Goal: Information Seeking & Learning: Learn about a topic

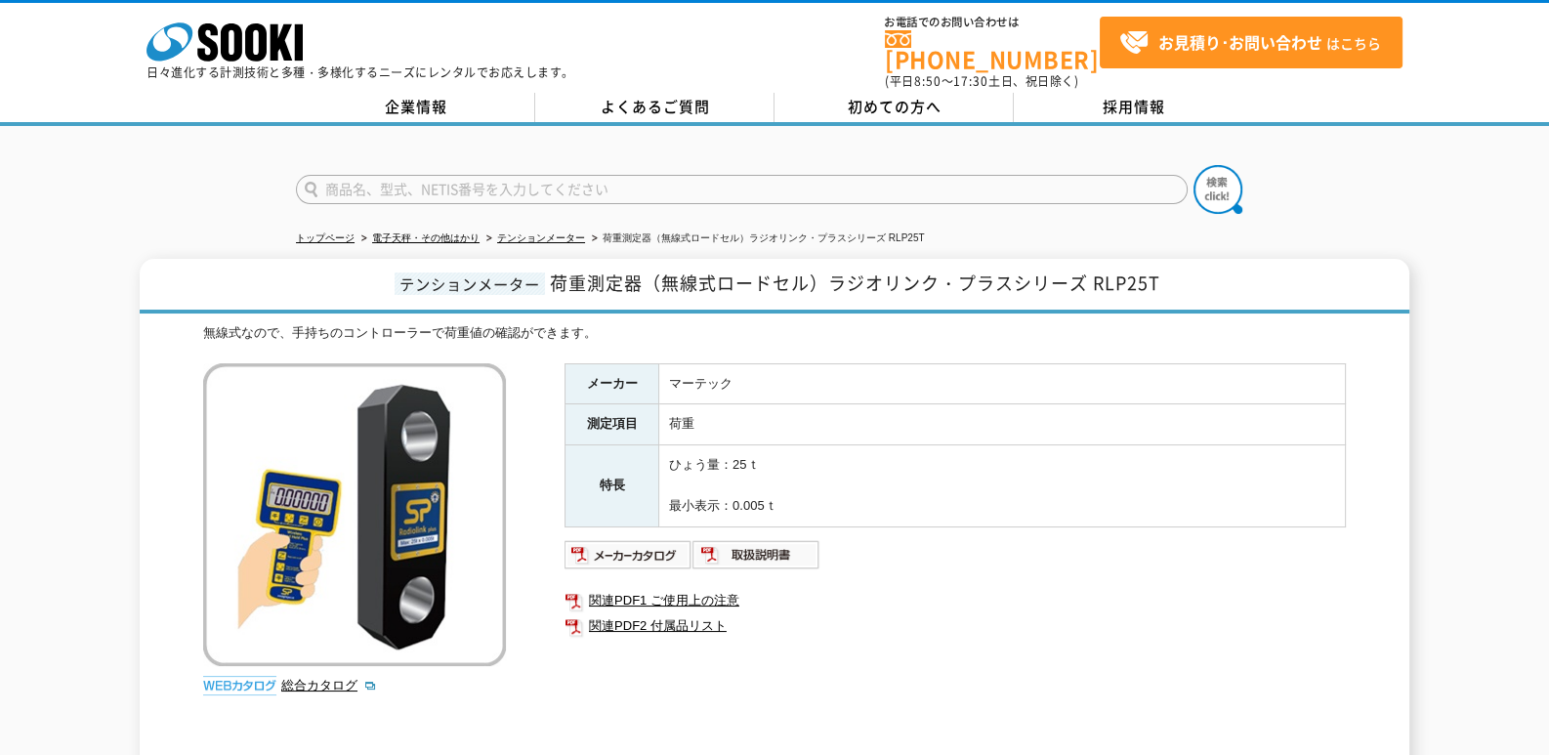
click at [415, 546] on img at bounding box center [354, 514] width 303 height 303
click at [435, 532] on img at bounding box center [354, 514] width 303 height 303
click at [647, 540] on img at bounding box center [629, 554] width 128 height 31
click at [402, 492] on img at bounding box center [354, 514] width 303 height 303
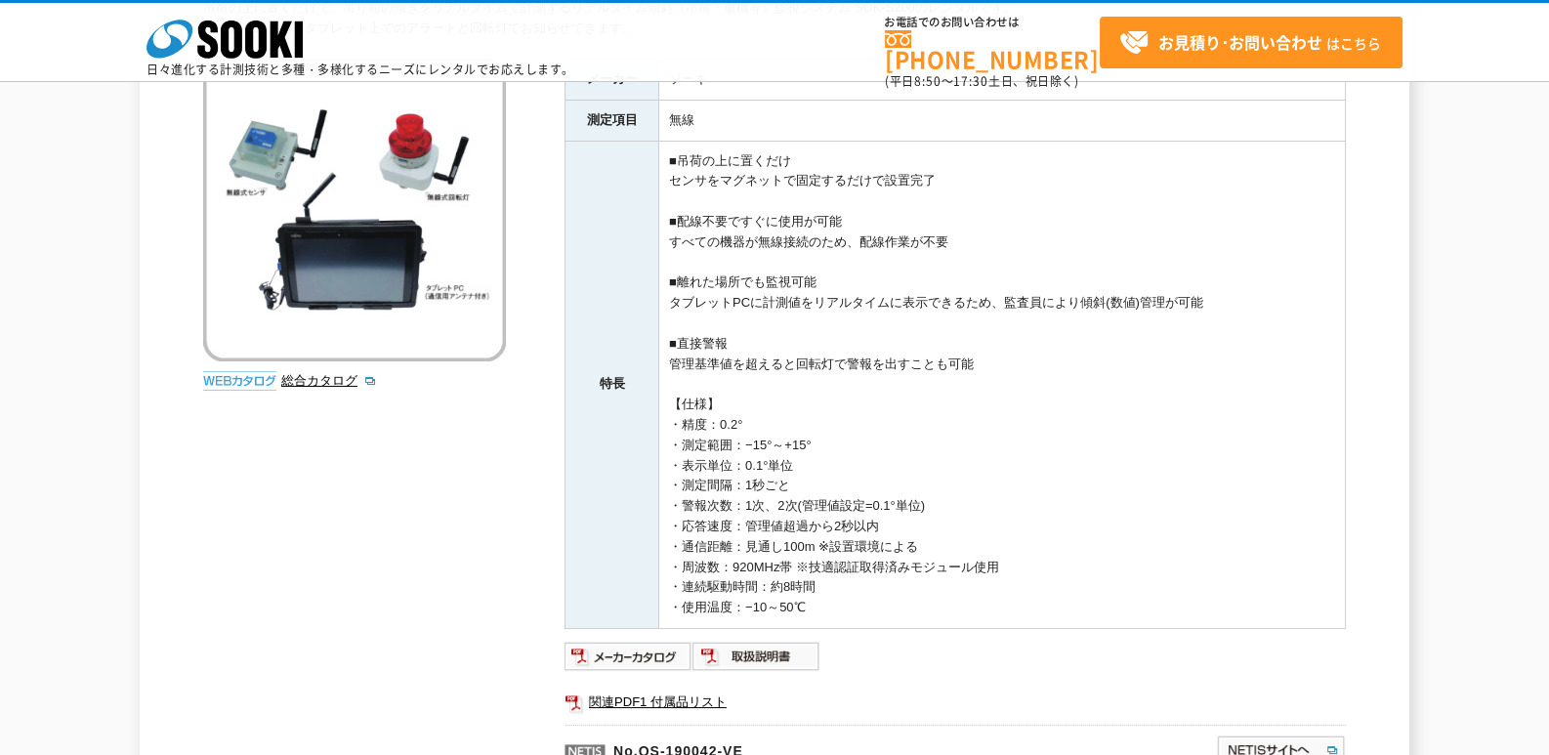
scroll to position [325, 0]
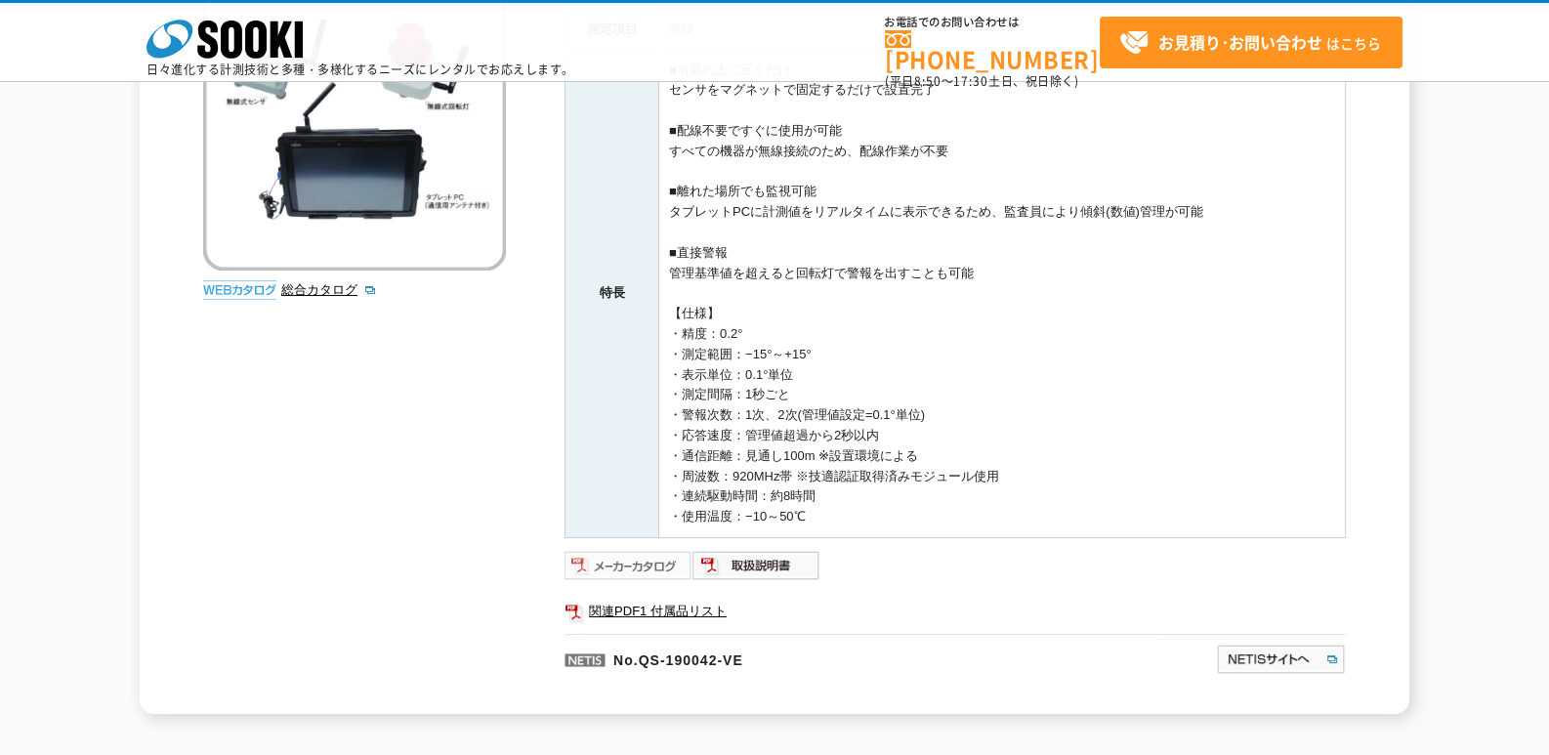
click at [629, 570] on img at bounding box center [629, 565] width 128 height 31
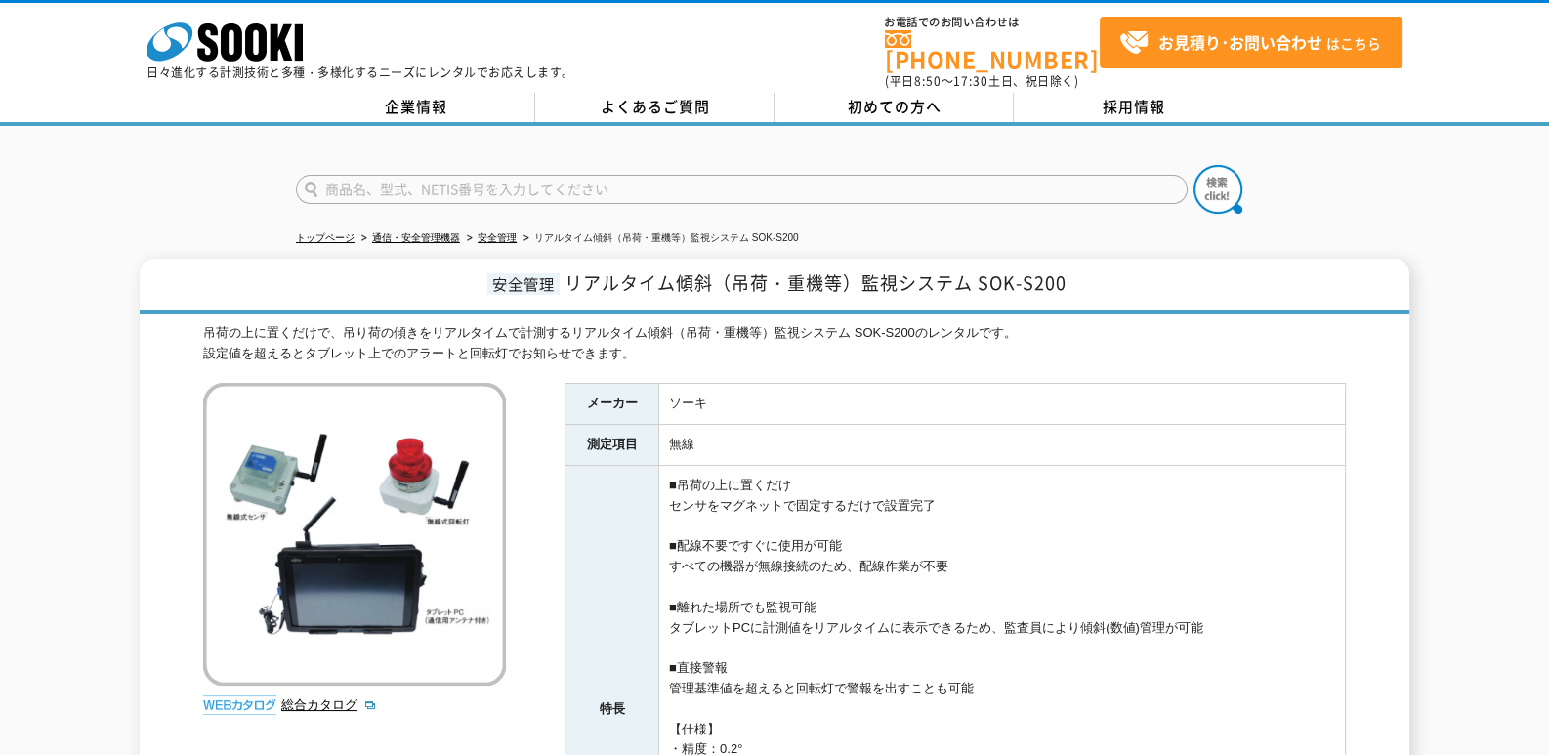
click at [402, 475] on img at bounding box center [354, 534] width 303 height 303
click at [237, 697] on img at bounding box center [239, 706] width 73 height 20
click at [257, 696] on img at bounding box center [239, 706] width 73 height 20
click at [318, 698] on link "総合カタログ" at bounding box center [329, 705] width 96 height 15
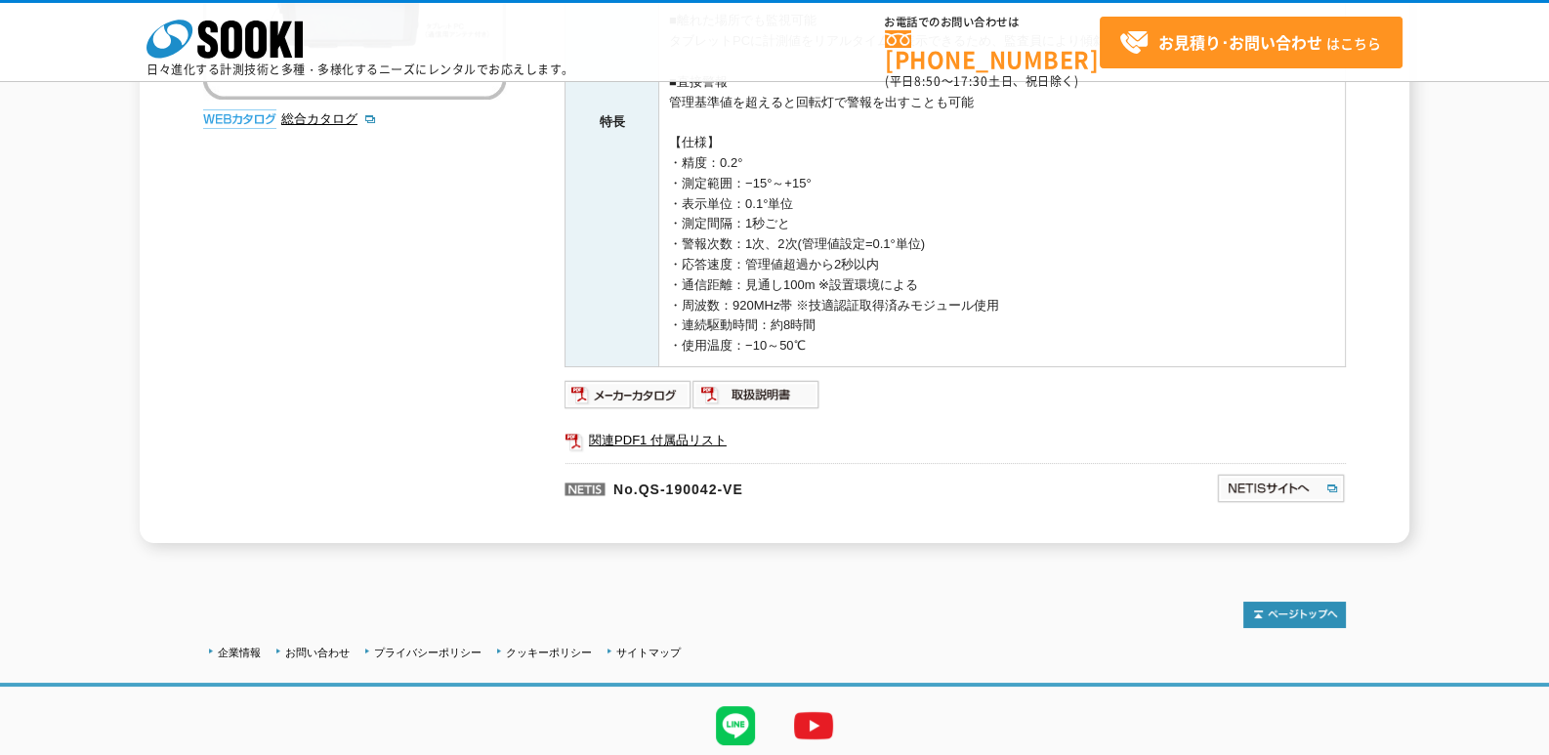
scroll to position [559, 0]
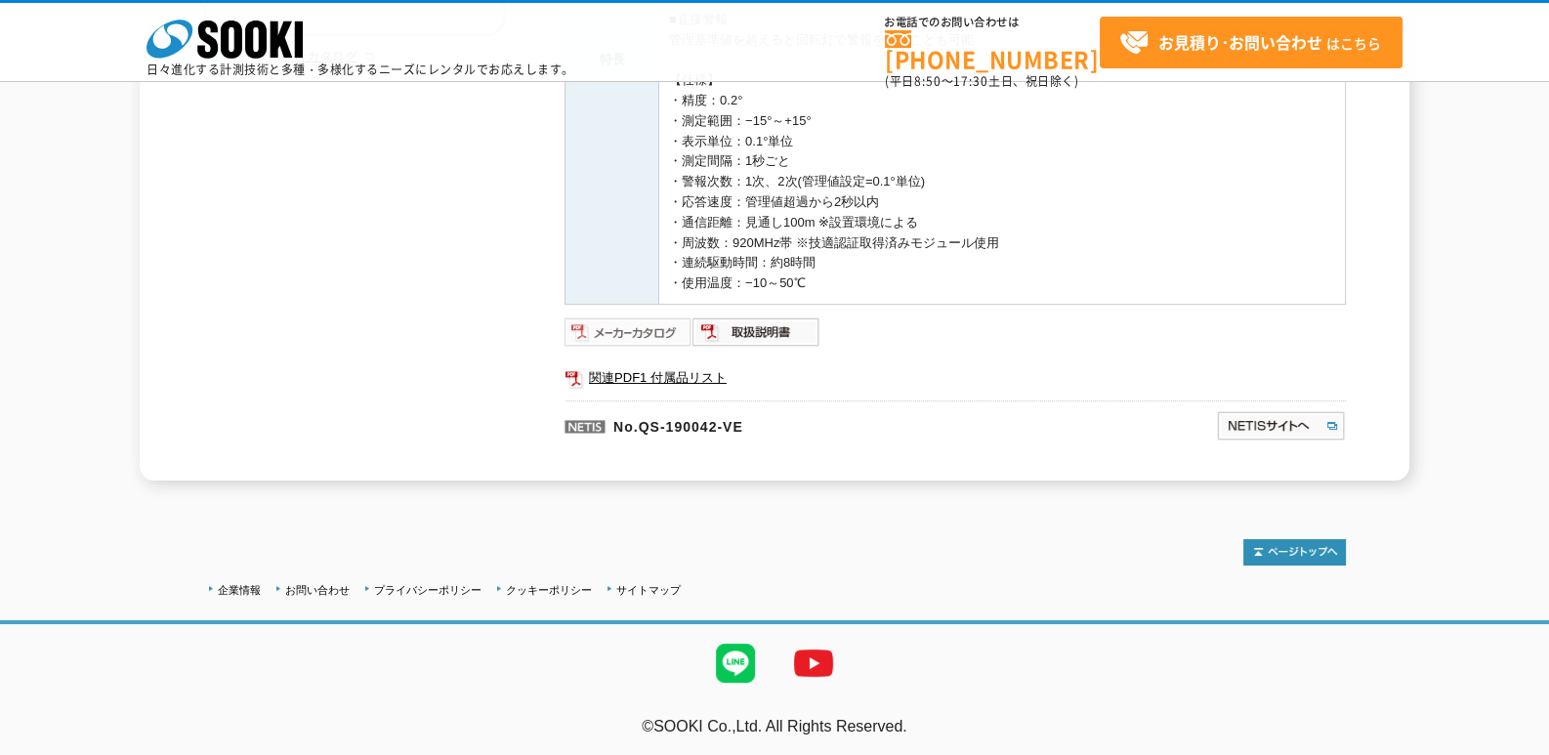
click at [643, 333] on img at bounding box center [629, 332] width 128 height 31
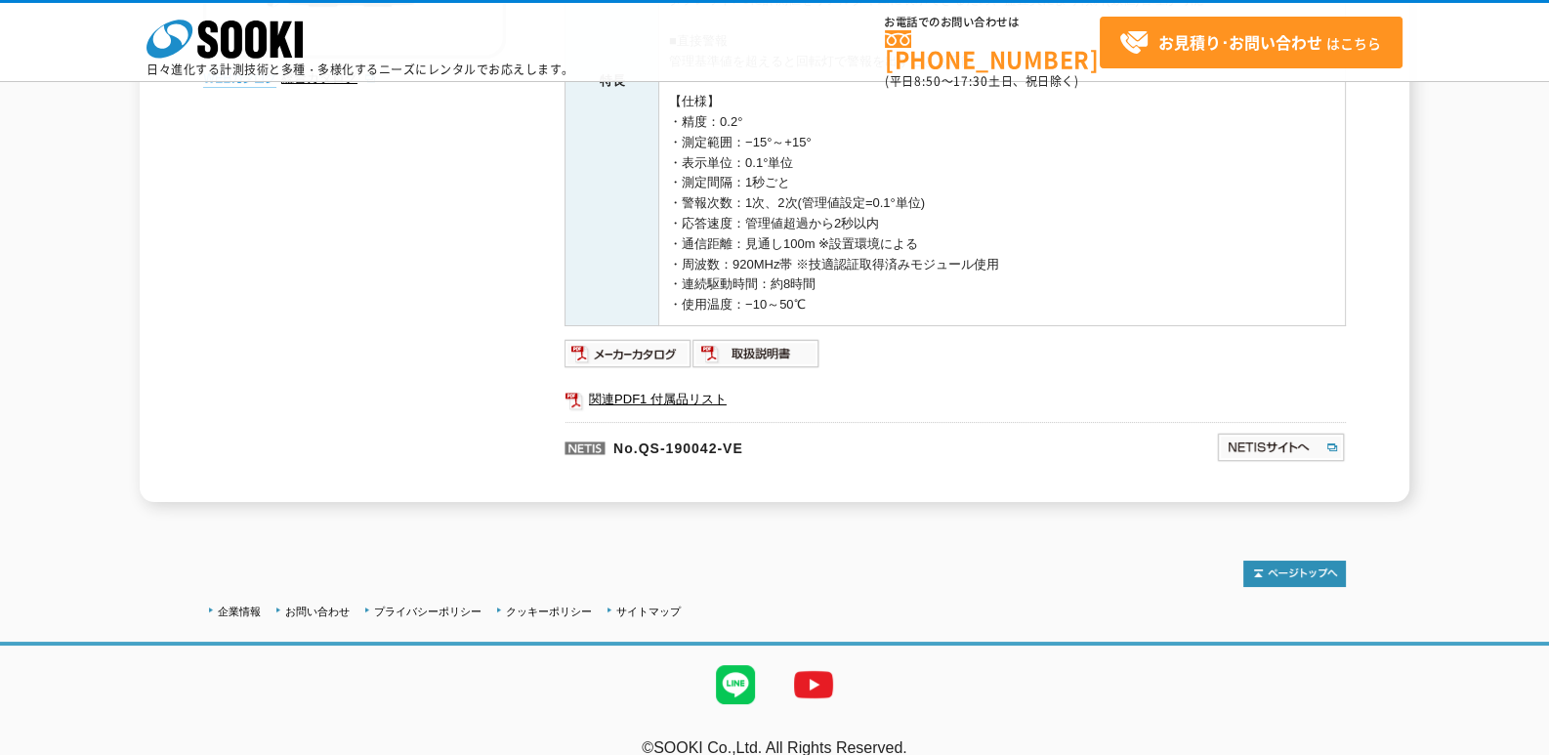
scroll to position [0, 0]
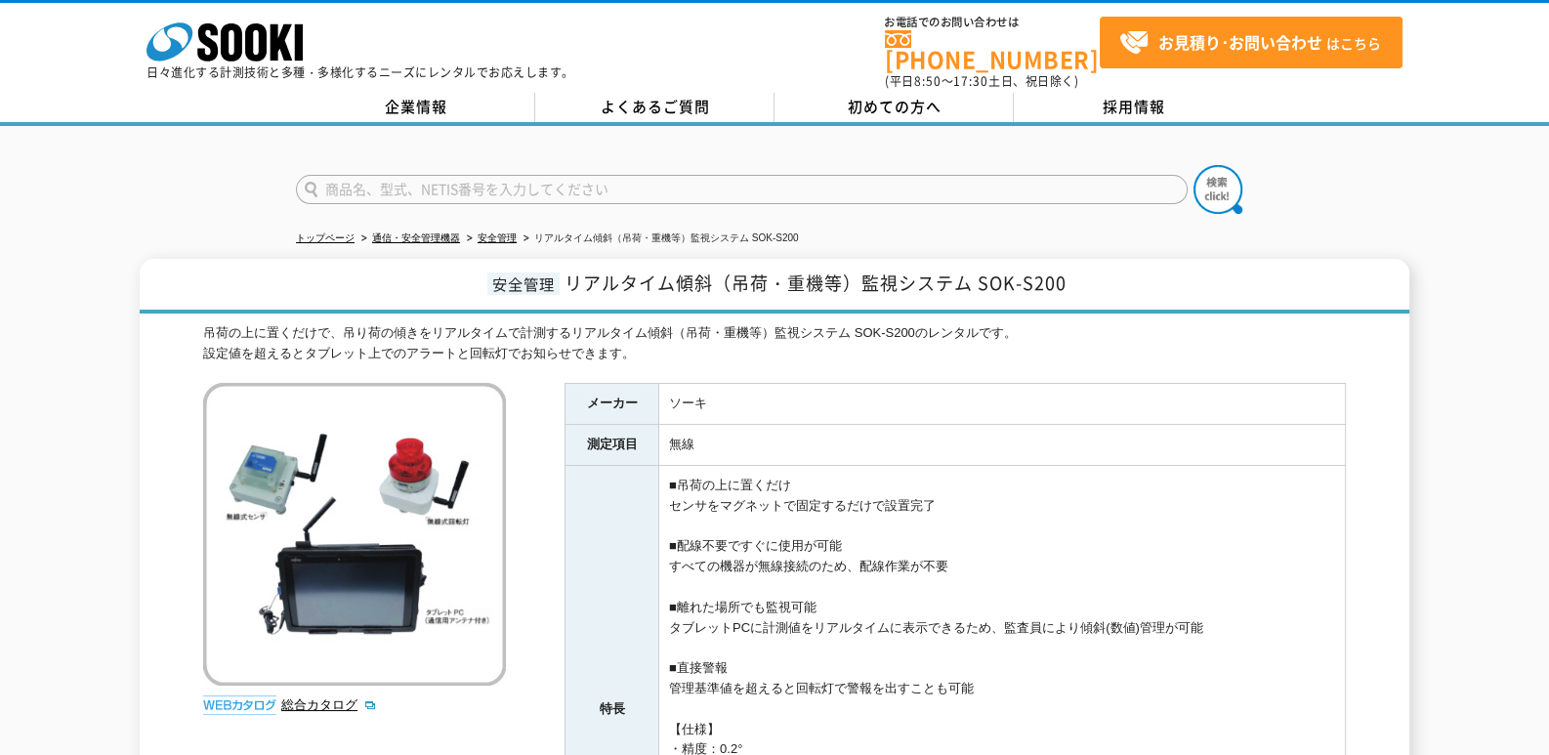
drag, startPoint x: 471, startPoint y: 474, endPoint x: 487, endPoint y: 471, distance: 16.9
click at [327, 698] on link "総合カタログ" at bounding box center [329, 705] width 96 height 15
